Goal: Communication & Community: Connect with others

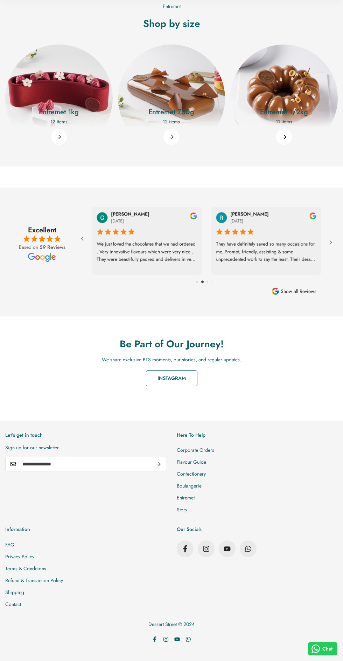
scroll to position [1303, 0]
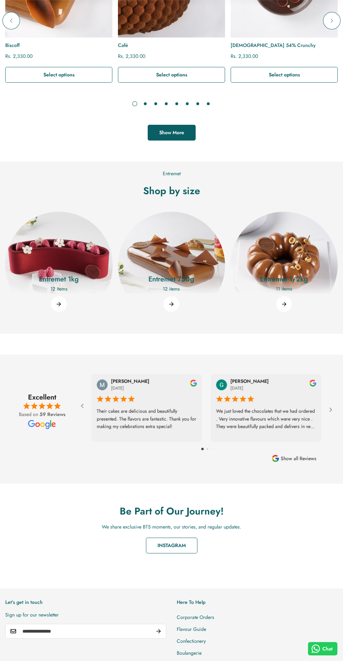
scroll to position [1303, 0]
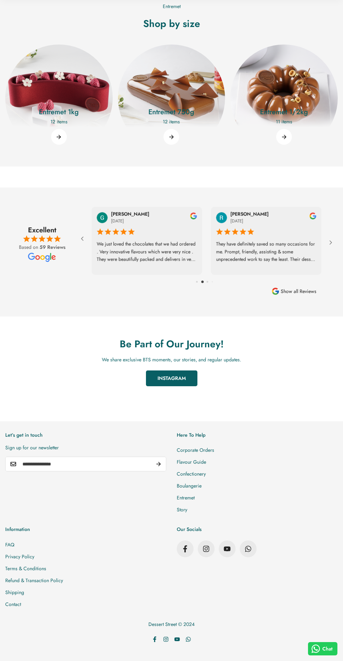
click at [176, 370] on link "Instagram" at bounding box center [172, 378] width 52 height 16
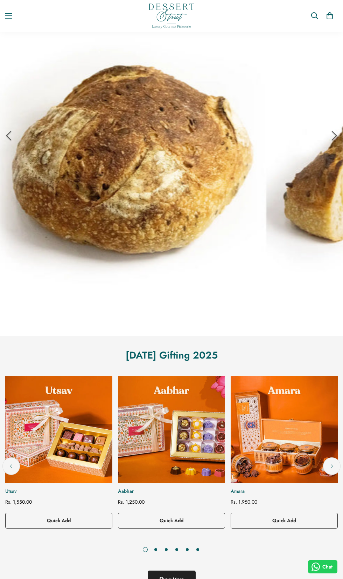
scroll to position [0, 0]
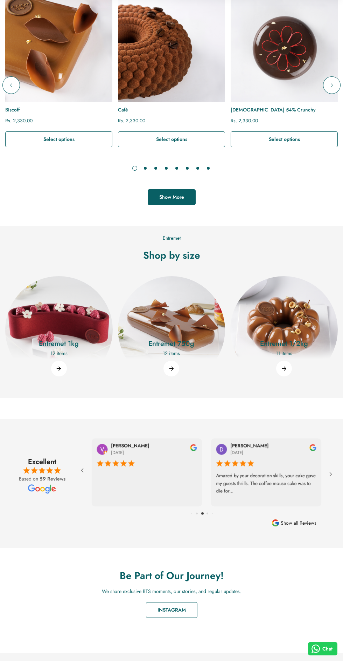
scroll to position [1303, 0]
